Goal: Information Seeking & Learning: Understand process/instructions

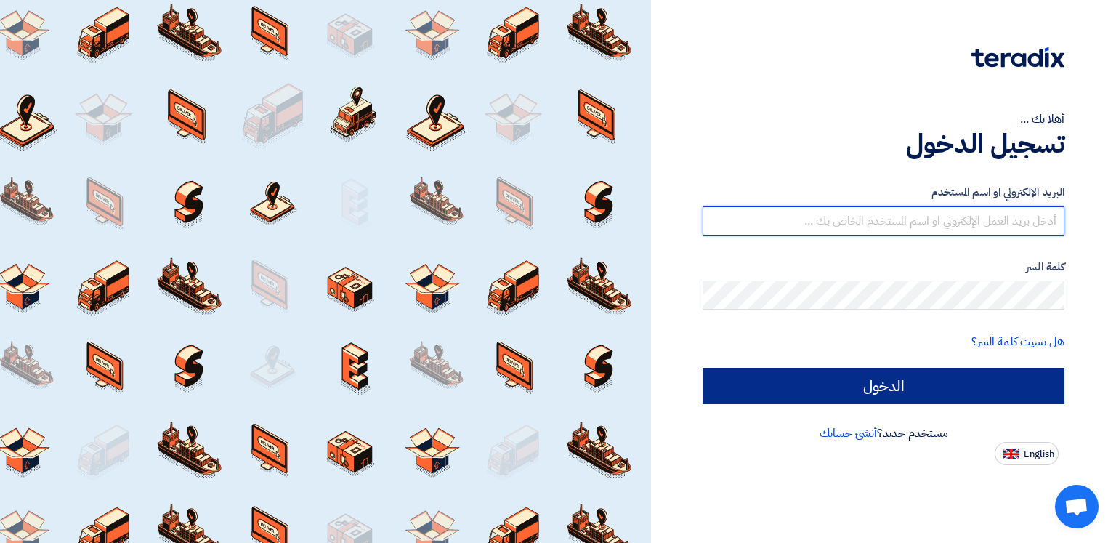
type input "[EMAIL_ADDRESS][DOMAIN_NAME]"
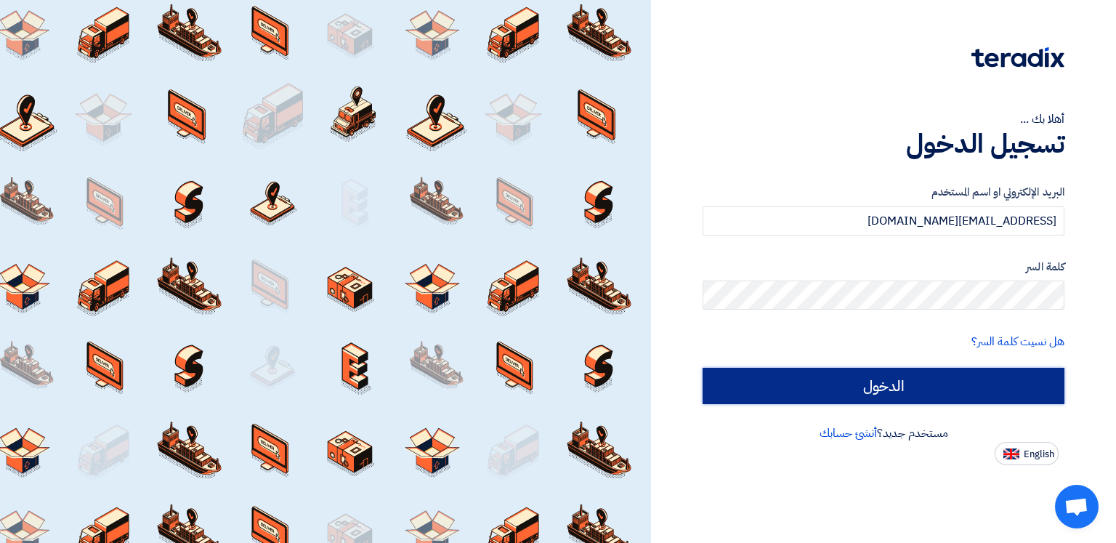
click at [887, 382] on input "الدخول" at bounding box center [884, 386] width 362 height 36
type input "Sign in"
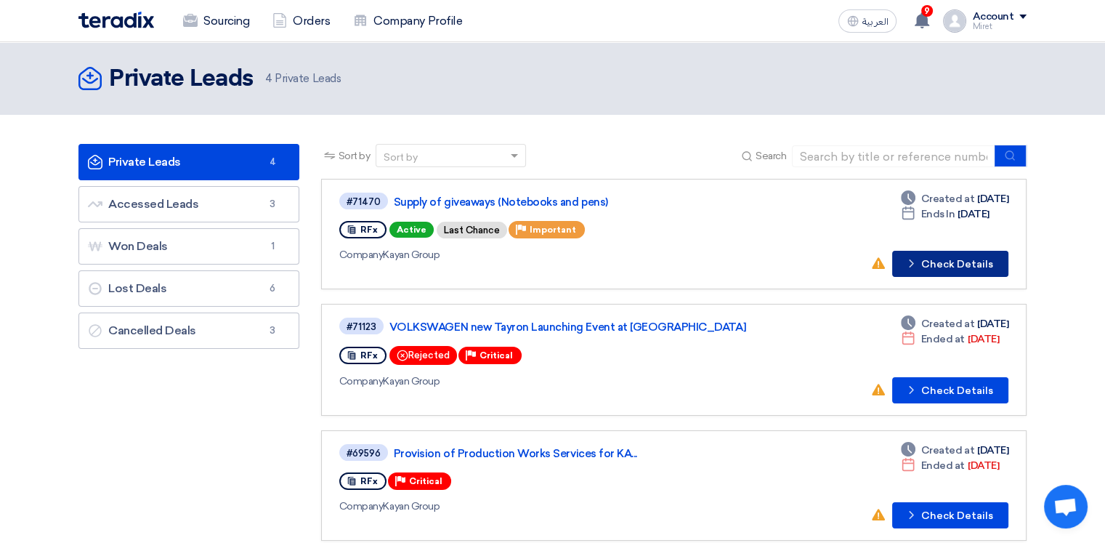
click at [946, 260] on button "Check details Check Details" at bounding box center [950, 264] width 116 height 26
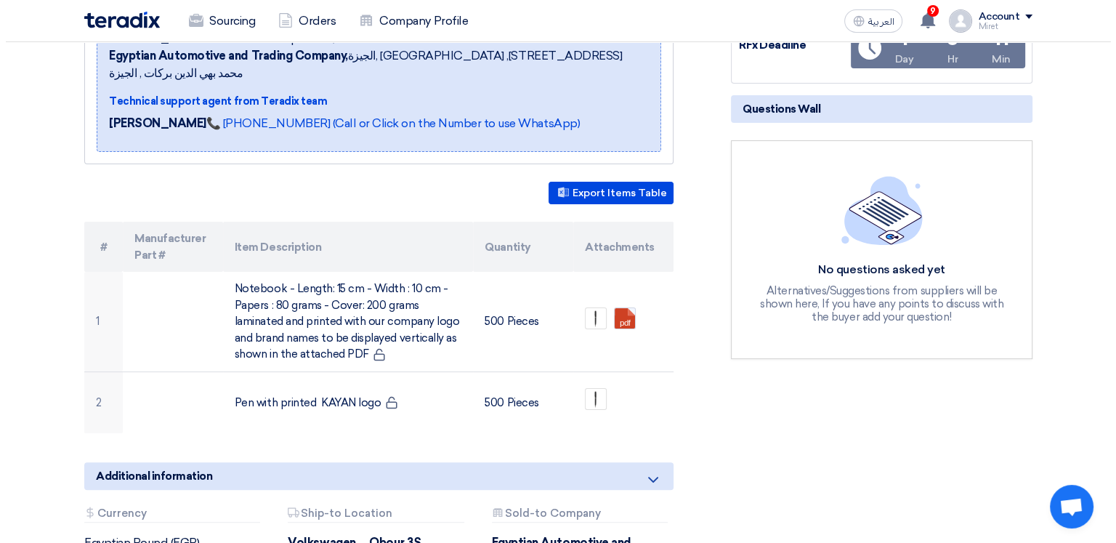
scroll to position [291, 0]
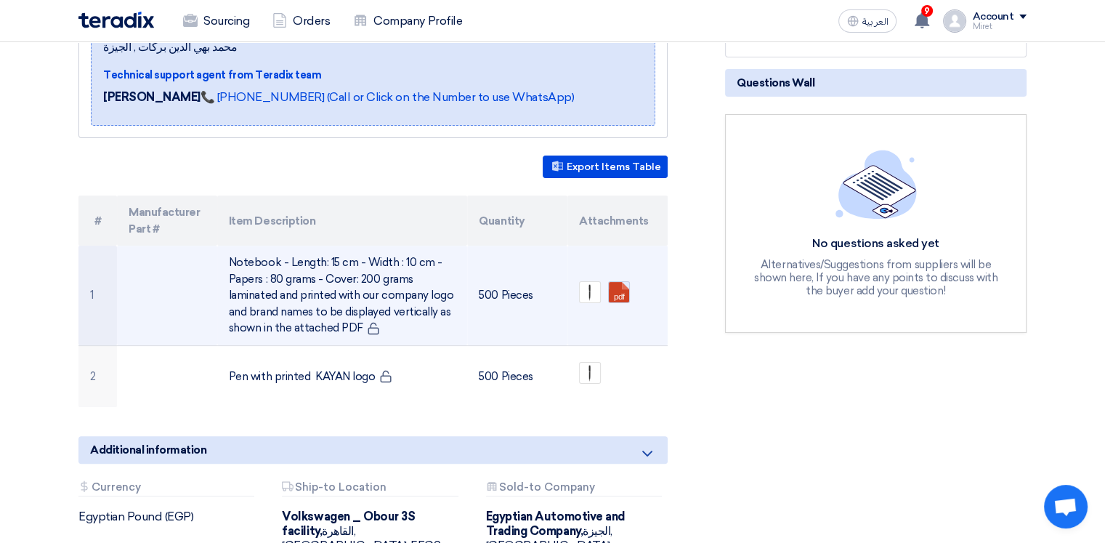
click at [624, 282] on link at bounding box center [667, 325] width 116 height 87
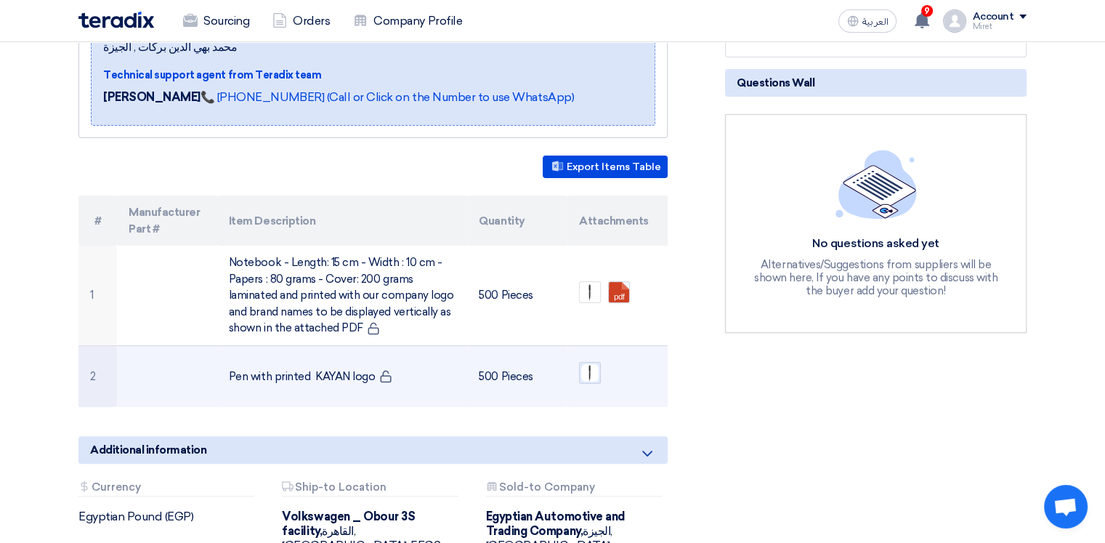
click at [596, 363] on img at bounding box center [590, 373] width 20 height 20
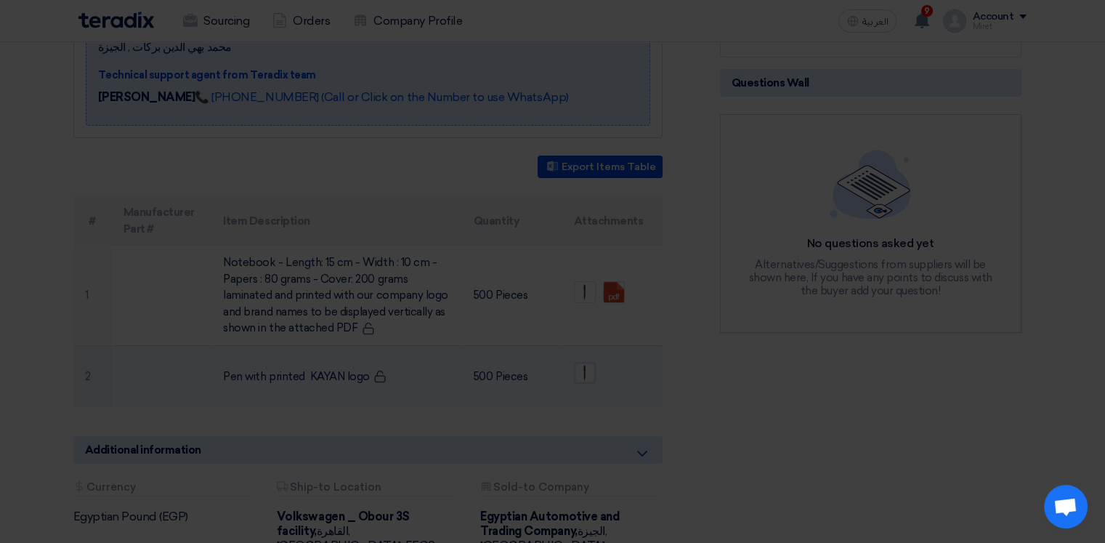
click at [596, 355] on img at bounding box center [553, 351] width 727 height 727
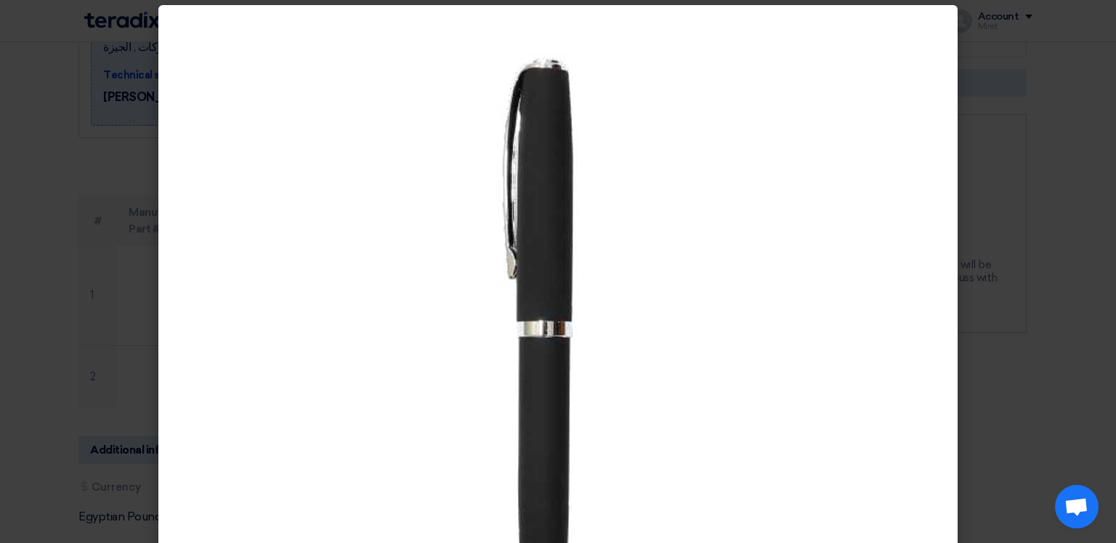
scroll to position [0, 0]
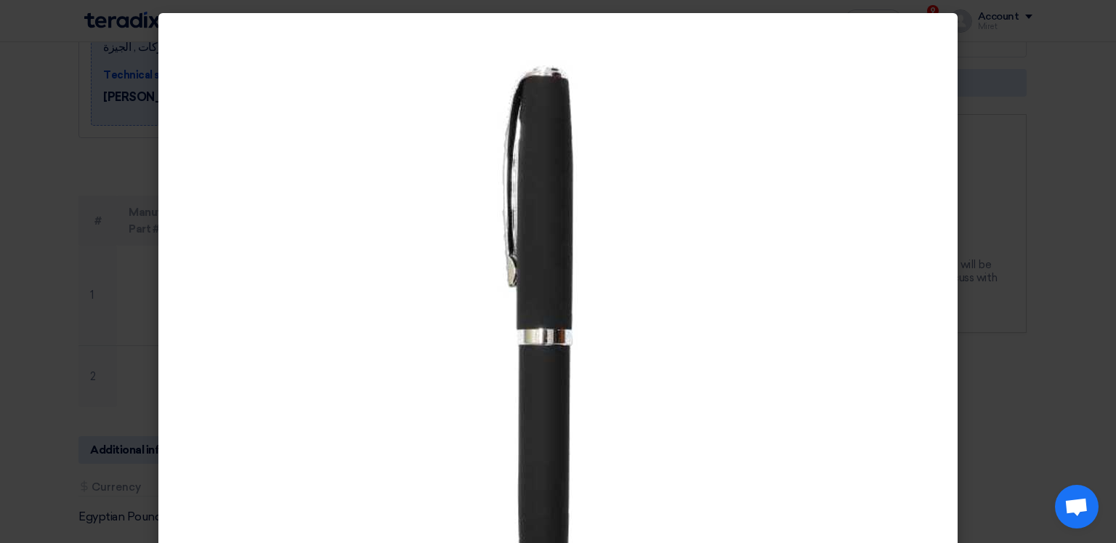
click at [123, 162] on modal-container at bounding box center [558, 271] width 1116 height 543
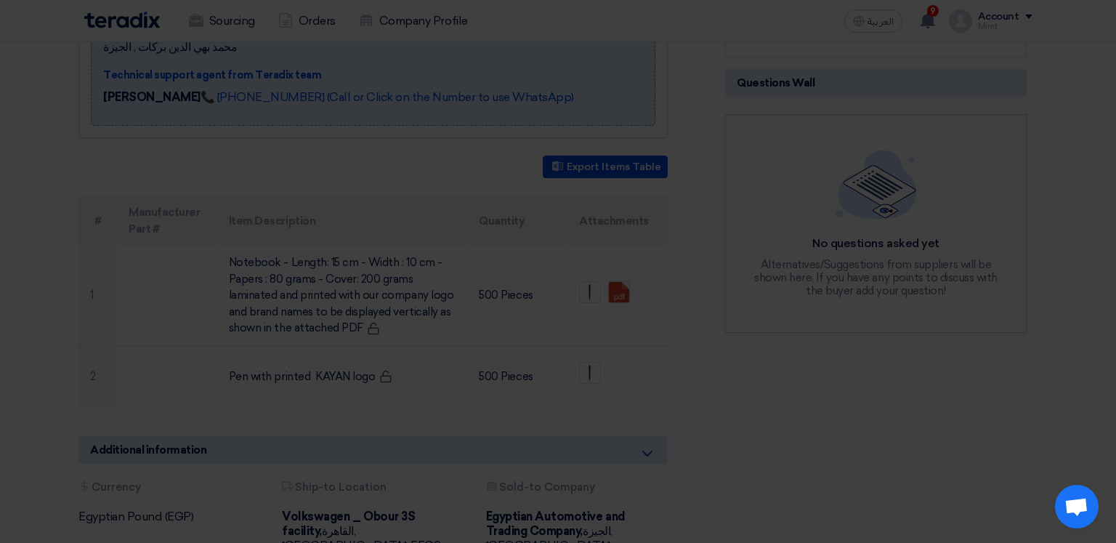
click at [123, 162] on modal-container at bounding box center [558, 271] width 1116 height 543
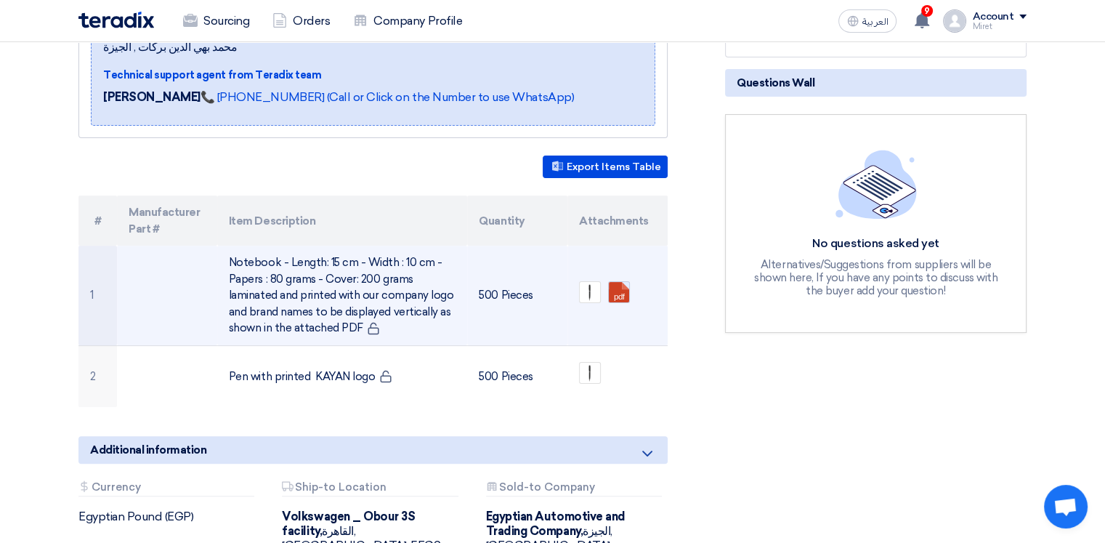
click at [624, 282] on link at bounding box center [667, 325] width 116 height 87
click at [585, 282] on img at bounding box center [590, 292] width 20 height 20
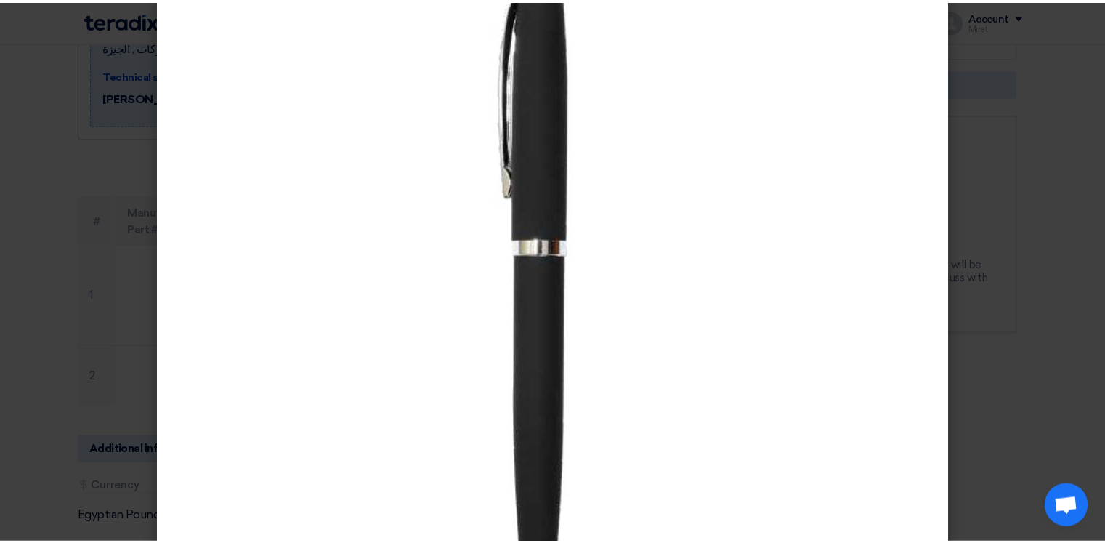
scroll to position [233, 0]
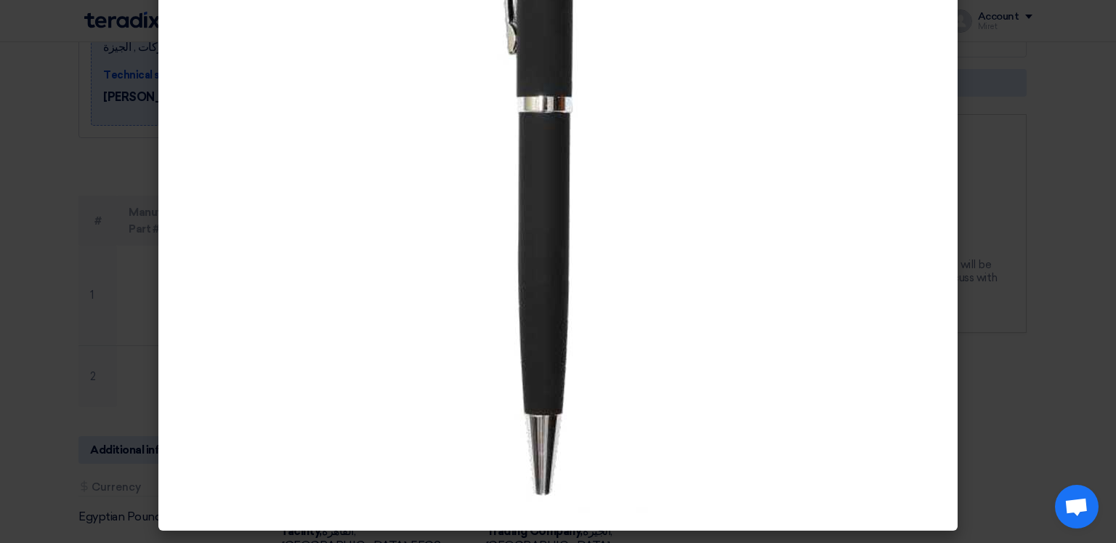
click at [332, 214] on img at bounding box center [558, 155] width 727 height 727
click at [972, 110] on modal-container at bounding box center [558, 271] width 1116 height 543
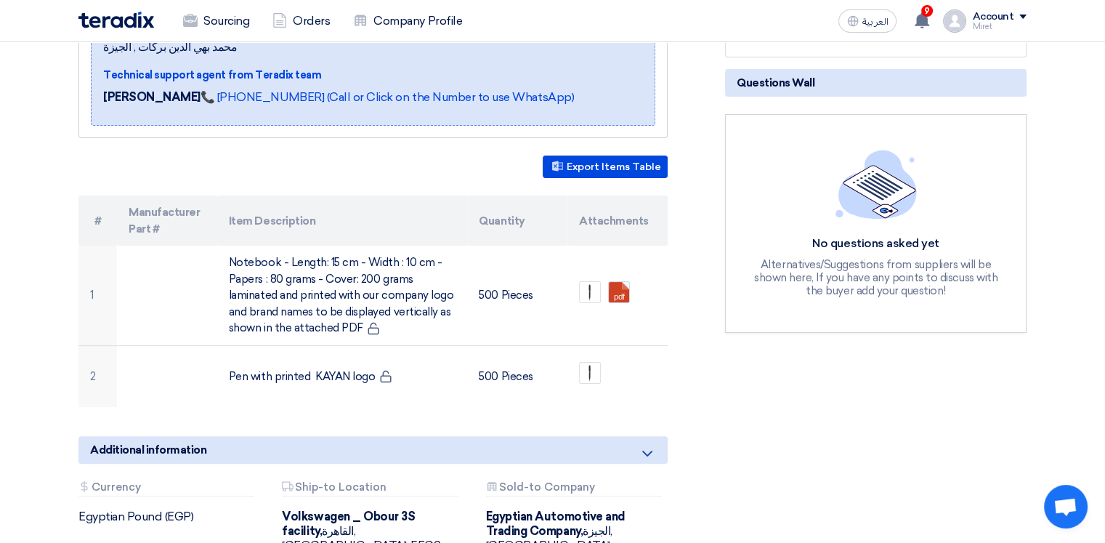
drag, startPoint x: 413, startPoint y: 152, endPoint x: 468, endPoint y: 321, distance: 178.1
click at [468, 321] on td "500 Pieces" at bounding box center [517, 296] width 100 height 100
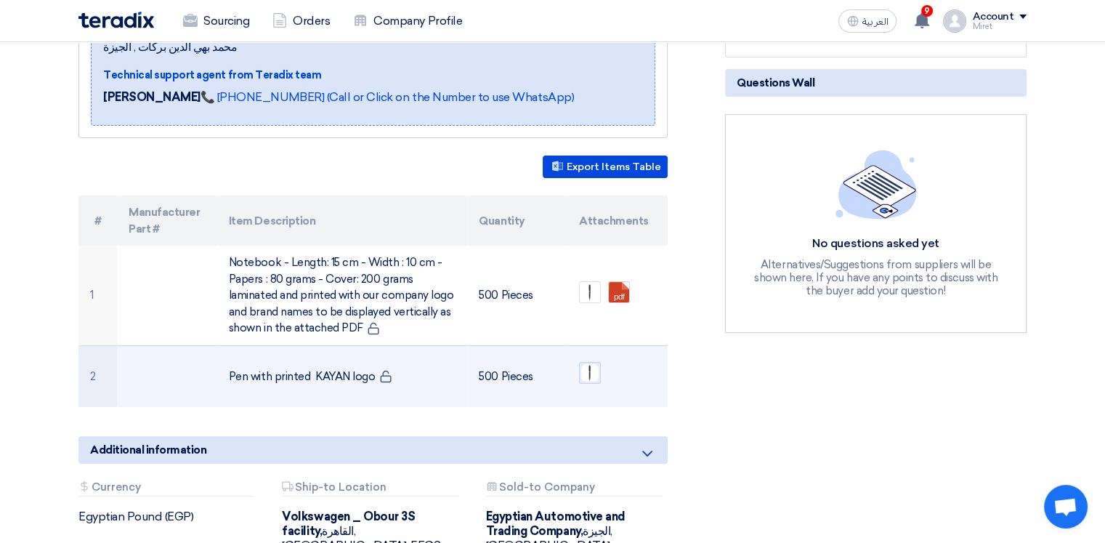
click at [593, 363] on img at bounding box center [590, 373] width 20 height 20
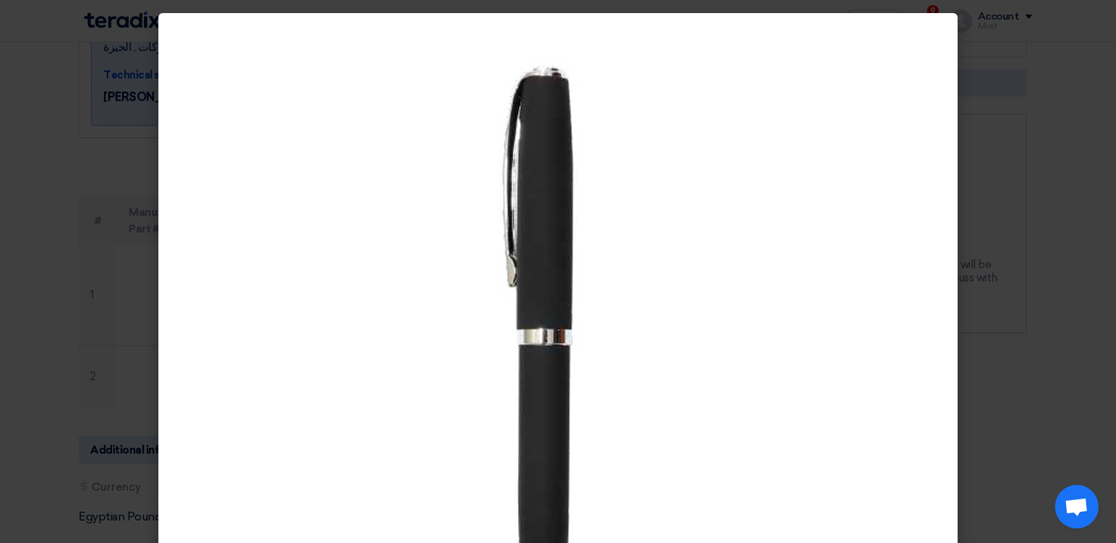
click at [90, 70] on modal-container at bounding box center [558, 271] width 1116 height 543
